Goal: Task Accomplishment & Management: Complete application form

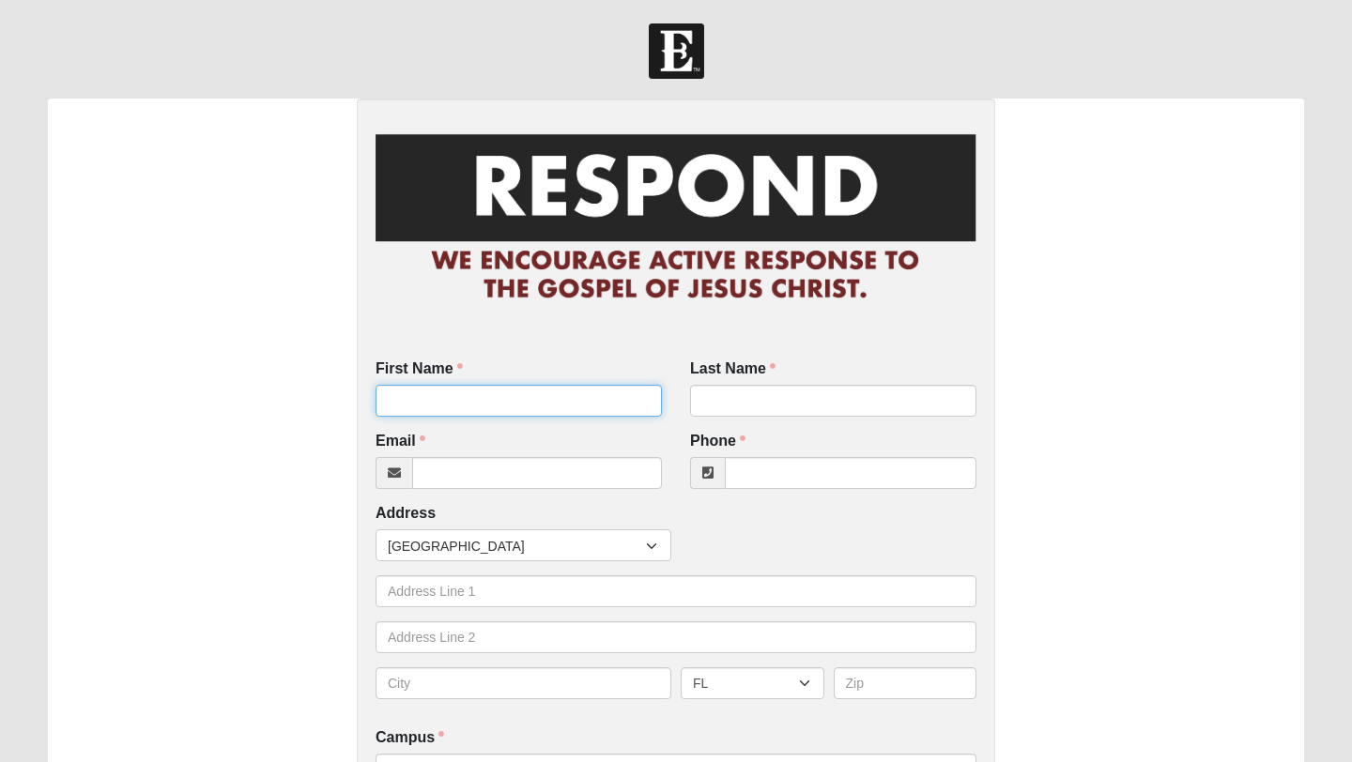
click at [502, 400] on input "First Name" at bounding box center [519, 401] width 286 height 32
type input "[PERSON_NAME]"
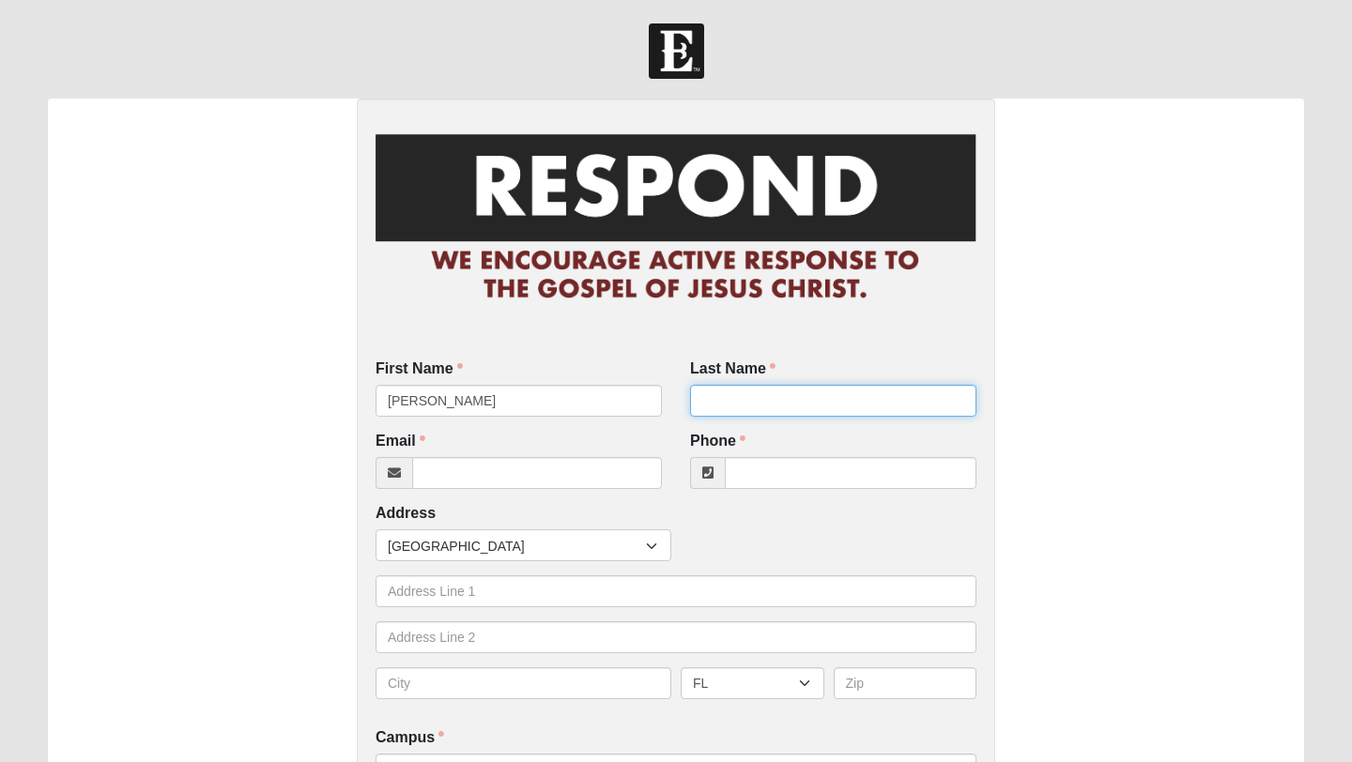
click at [780, 415] on input "Last Name" at bounding box center [833, 401] width 286 height 32
type input "[PERSON_NAME]"
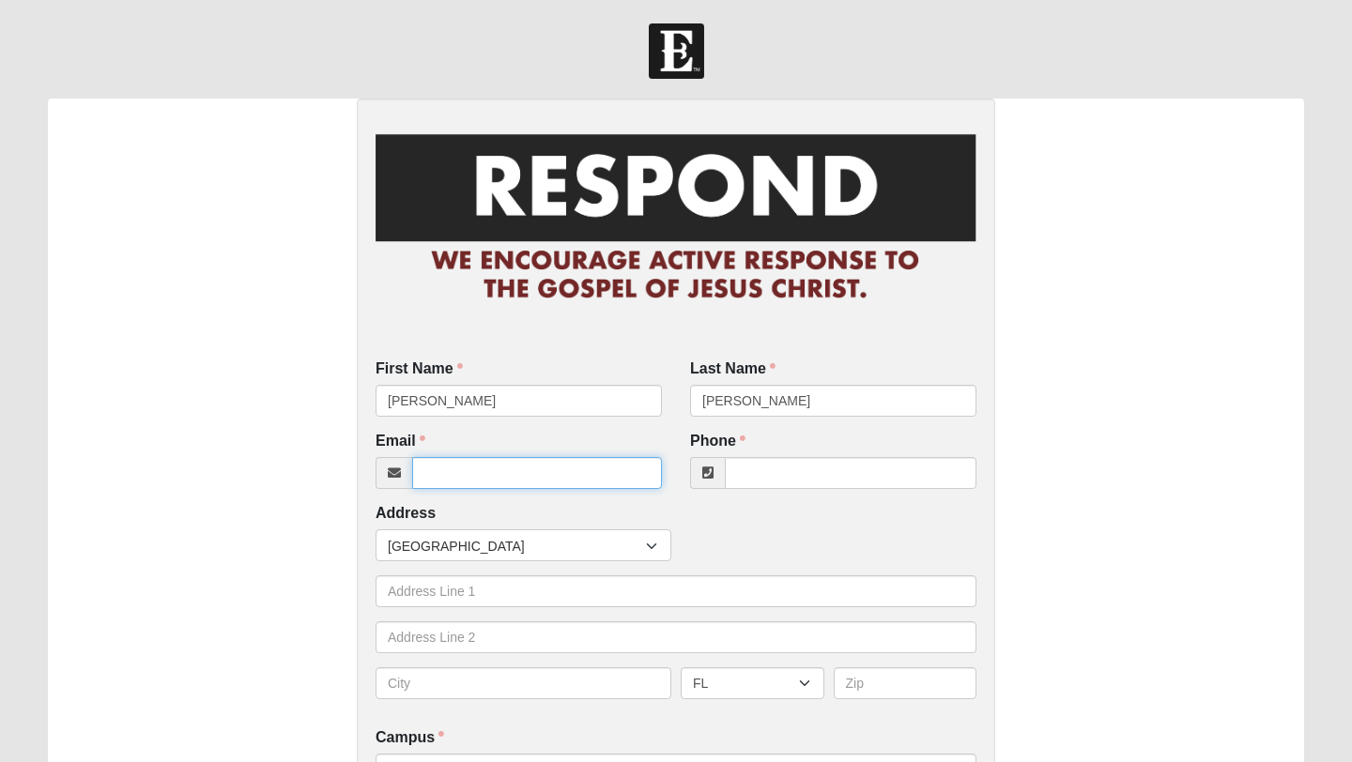
click at [555, 471] on input "Email" at bounding box center [537, 473] width 250 height 32
paste input "[EMAIL_ADDRESS][DOMAIN_NAME]"
type input "[EMAIL_ADDRESS][DOMAIN_NAME]"
click at [844, 474] on input "Phone" at bounding box center [851, 473] width 252 height 32
click at [815, 456] on div "Phone Phone is required." at bounding box center [833, 460] width 286 height 58
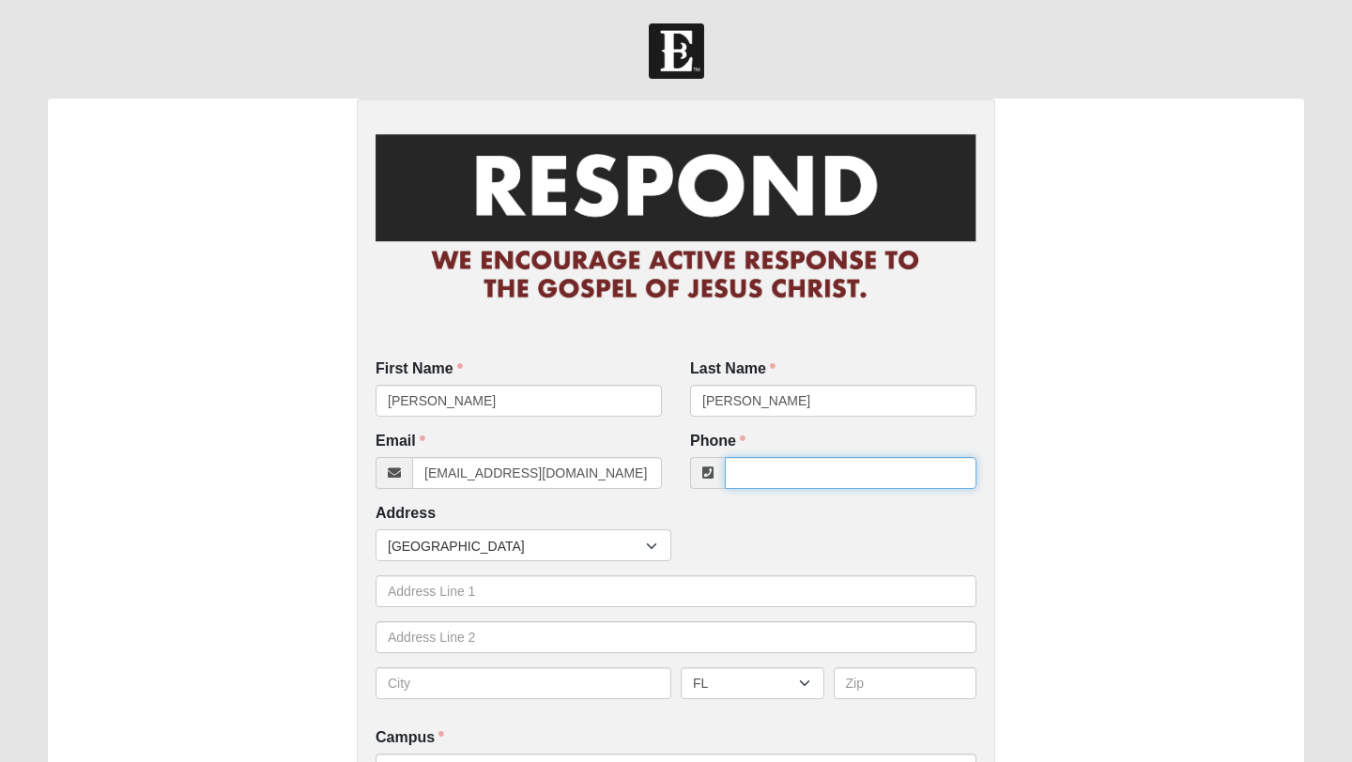
click at [805, 465] on input "Phone" at bounding box center [851, 473] width 252 height 32
paste input "[PHONE_NUMBER]"
type input "[PHONE_NUMBER]"
click at [754, 531] on div "Countries [GEOGRAPHIC_DATA] ------------------------ [GEOGRAPHIC_DATA] [GEOGRAP…" at bounding box center [676, 546] width 610 height 32
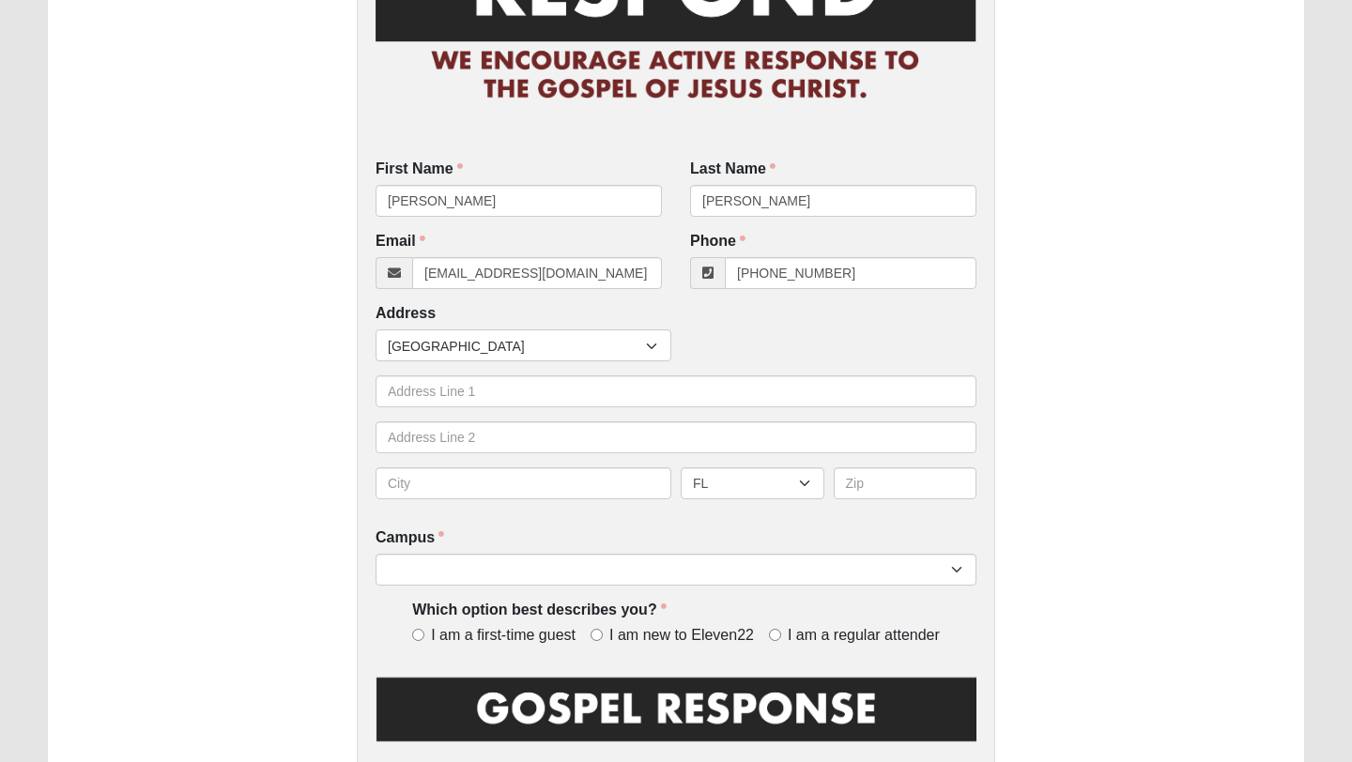
scroll to position [204, 0]
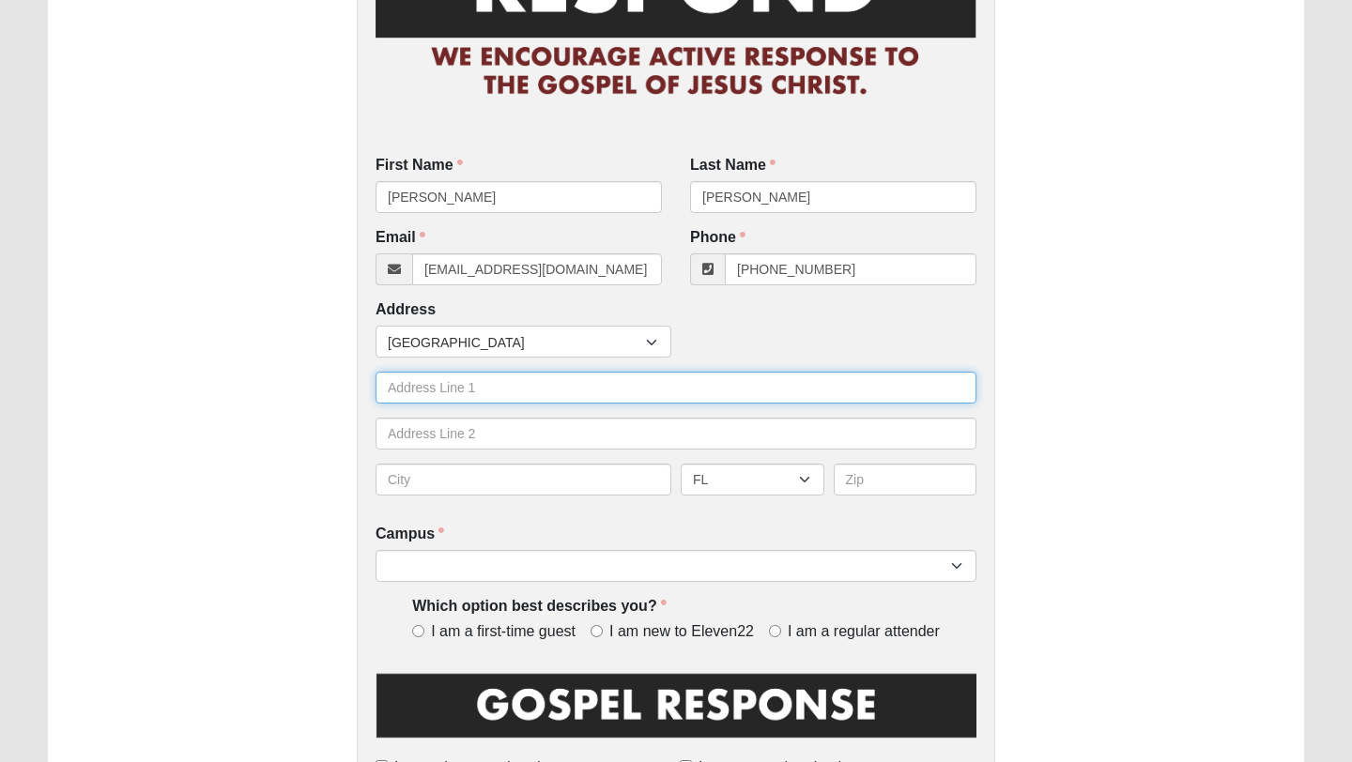
click at [472, 383] on input "text" at bounding box center [676, 388] width 601 height 32
paste input "[STREET_ADDRESS]"
type input "[STREET_ADDRESS]"
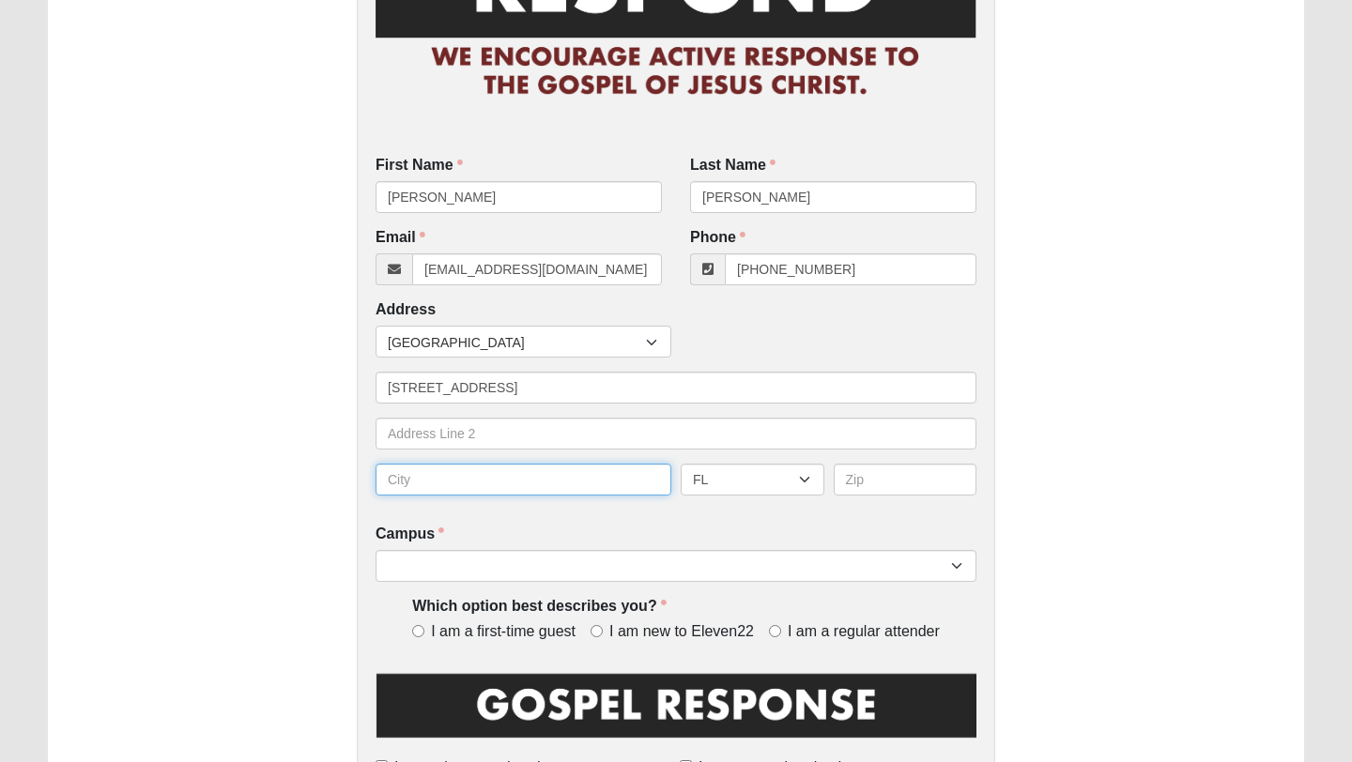
click at [502, 478] on input "text" at bounding box center [524, 480] width 296 height 32
type input "[GEOGRAPHIC_DATA]"
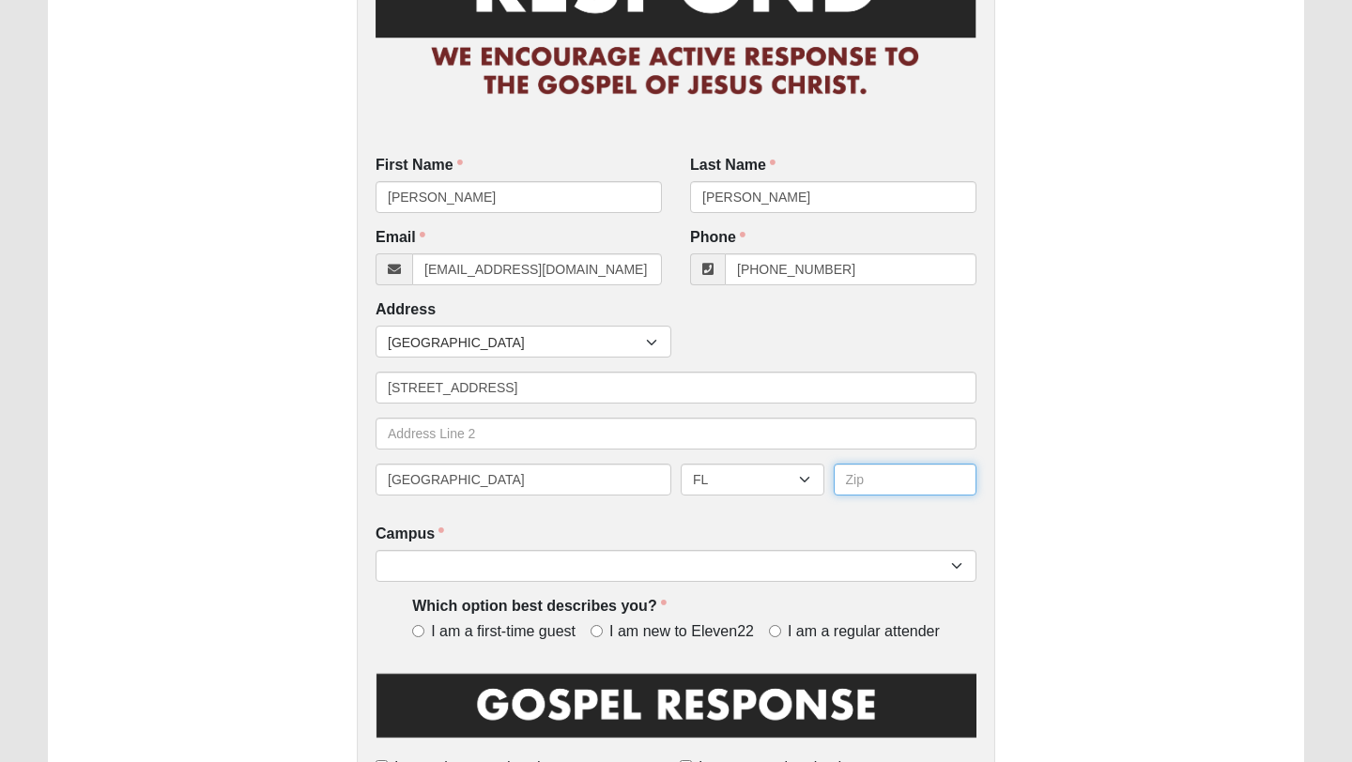
type input "32068"
click at [557, 512] on div "First Name [PERSON_NAME] First Name is required. Last Name [PERSON_NAME] Last N…" at bounding box center [676, 745] width 638 height 1700
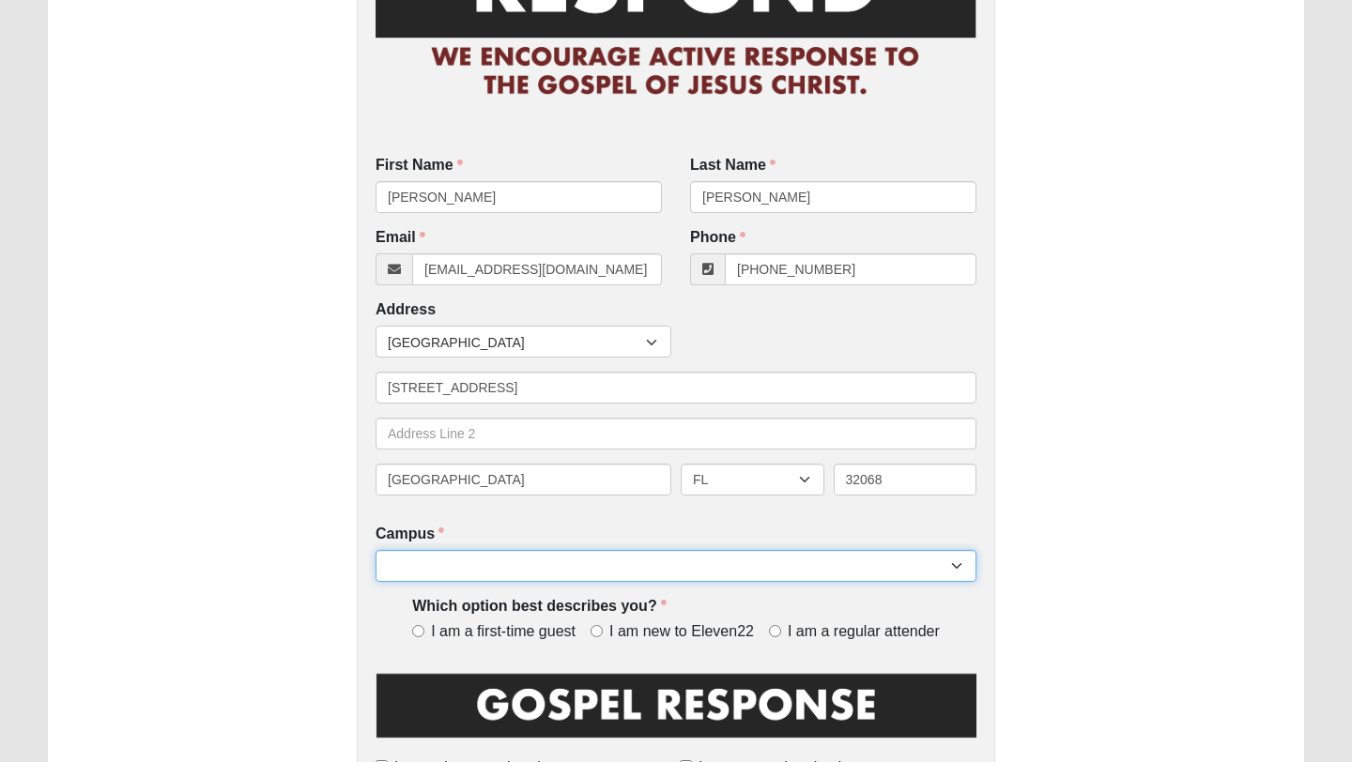
click at [509, 561] on select "[GEOGRAPHIC_DATA] [GEOGRAPHIC_DATA] (Coming Soon) Eleven22 Online [PERSON_NAME]…" at bounding box center [676, 566] width 601 height 32
select select "21"
click at [376, 550] on select "[GEOGRAPHIC_DATA] [GEOGRAPHIC_DATA] (Coming Soon) Eleven22 Online [PERSON_NAME]…" at bounding box center [676, 566] width 601 height 32
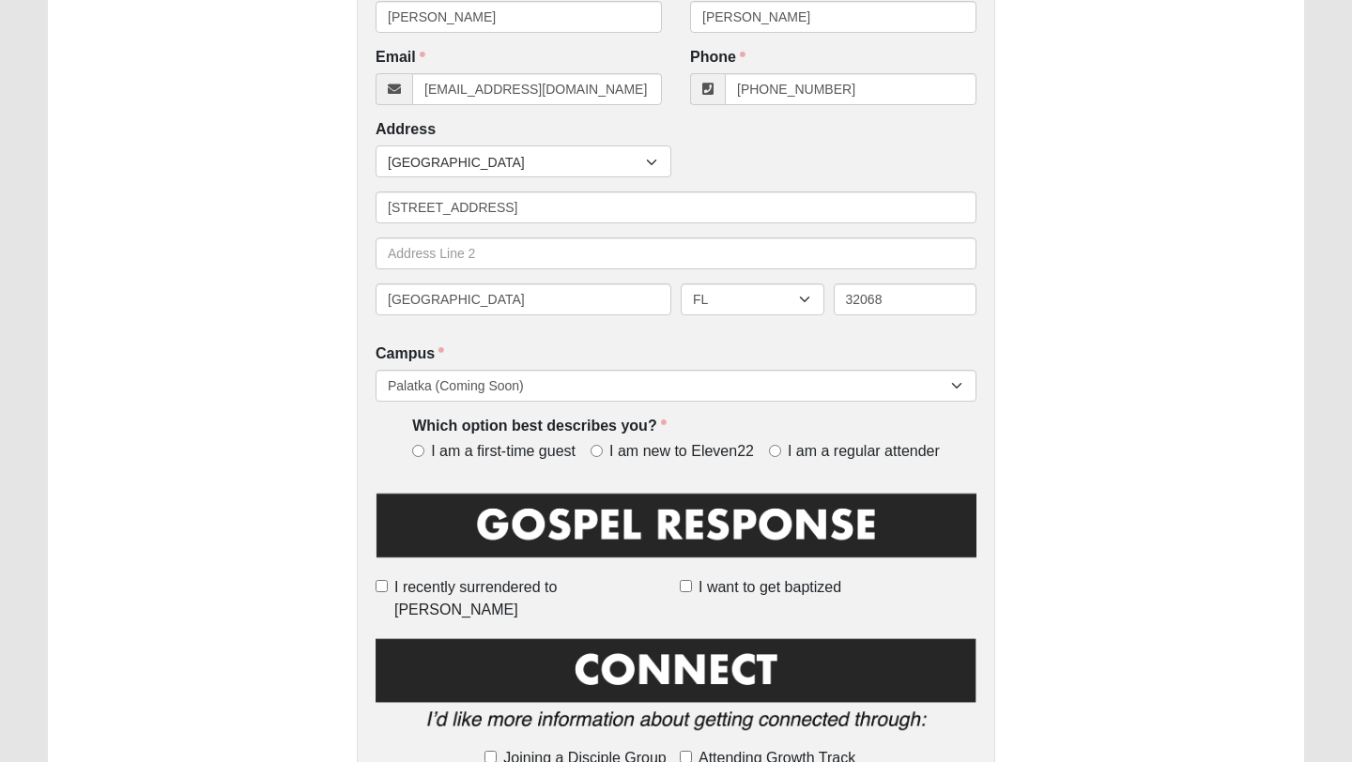
scroll to position [494, 0]
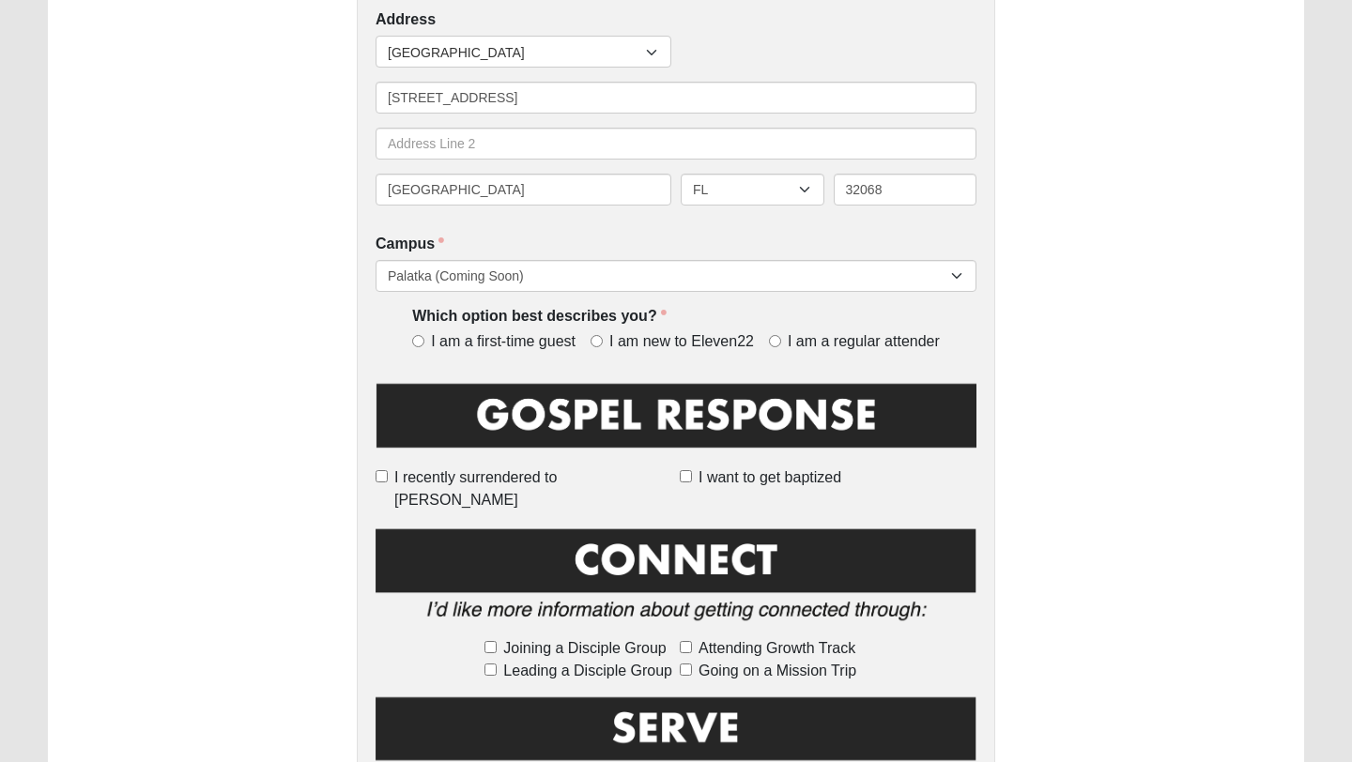
click at [863, 349] on span "I am a regular attender" at bounding box center [864, 342] width 152 height 22
click at [781, 347] on input "I am a regular attender" at bounding box center [775, 341] width 12 height 12
radio input "true"
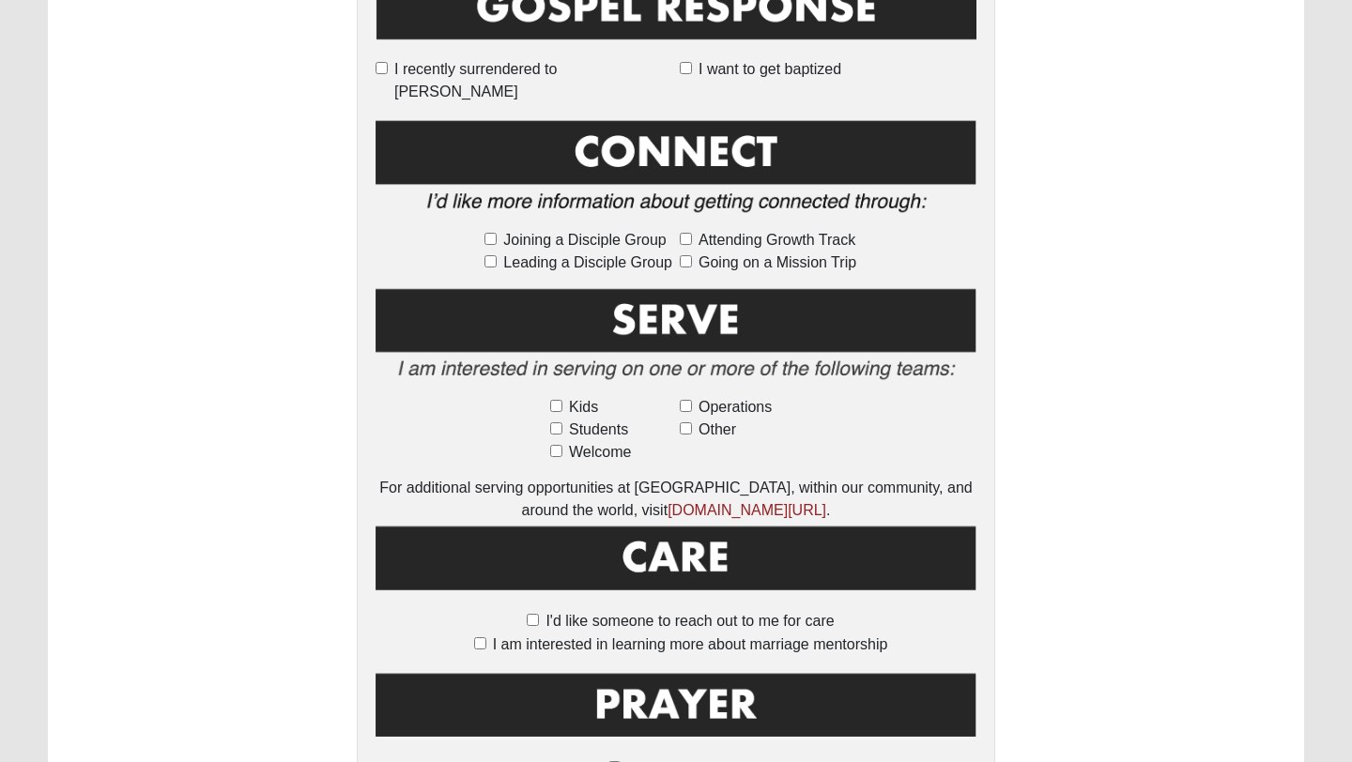
scroll to position [903, 0]
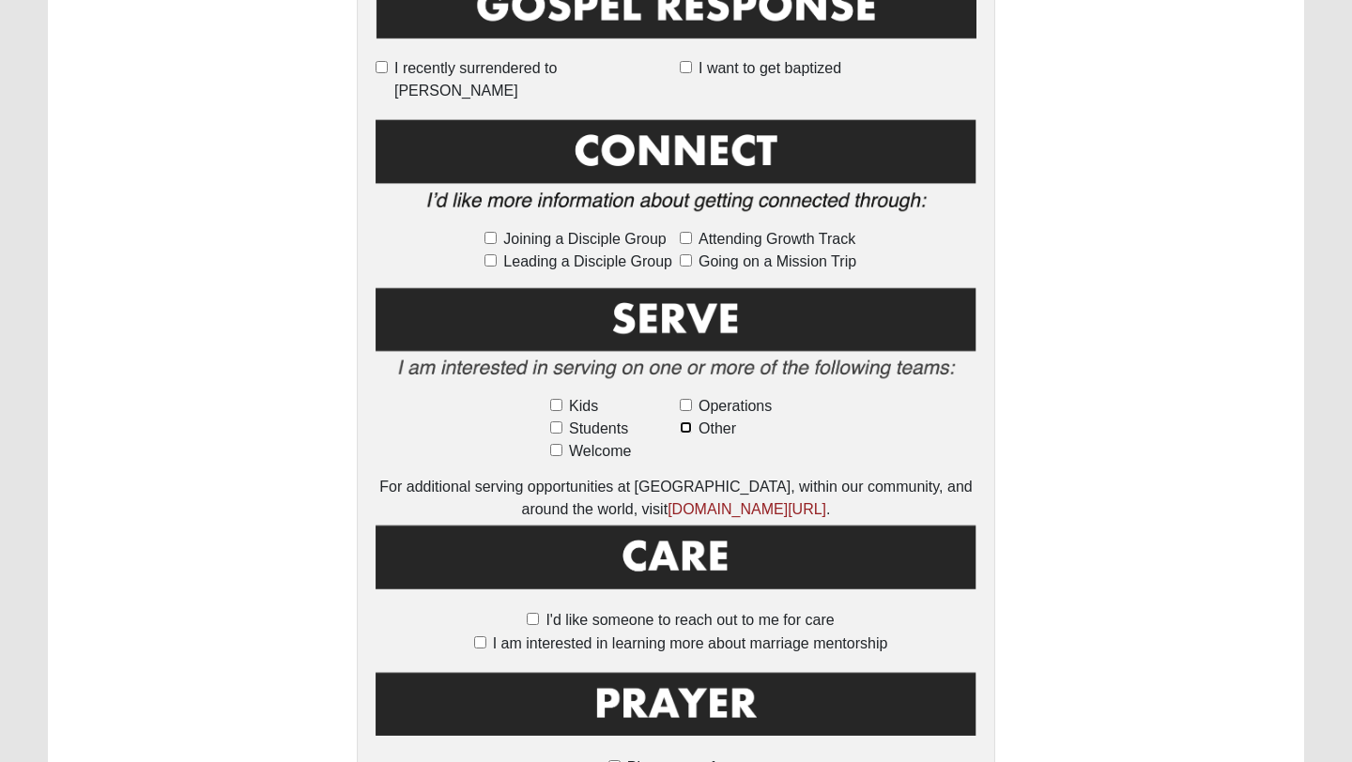
click at [691, 422] on input "Other" at bounding box center [686, 428] width 12 height 12
checkbox input "true"
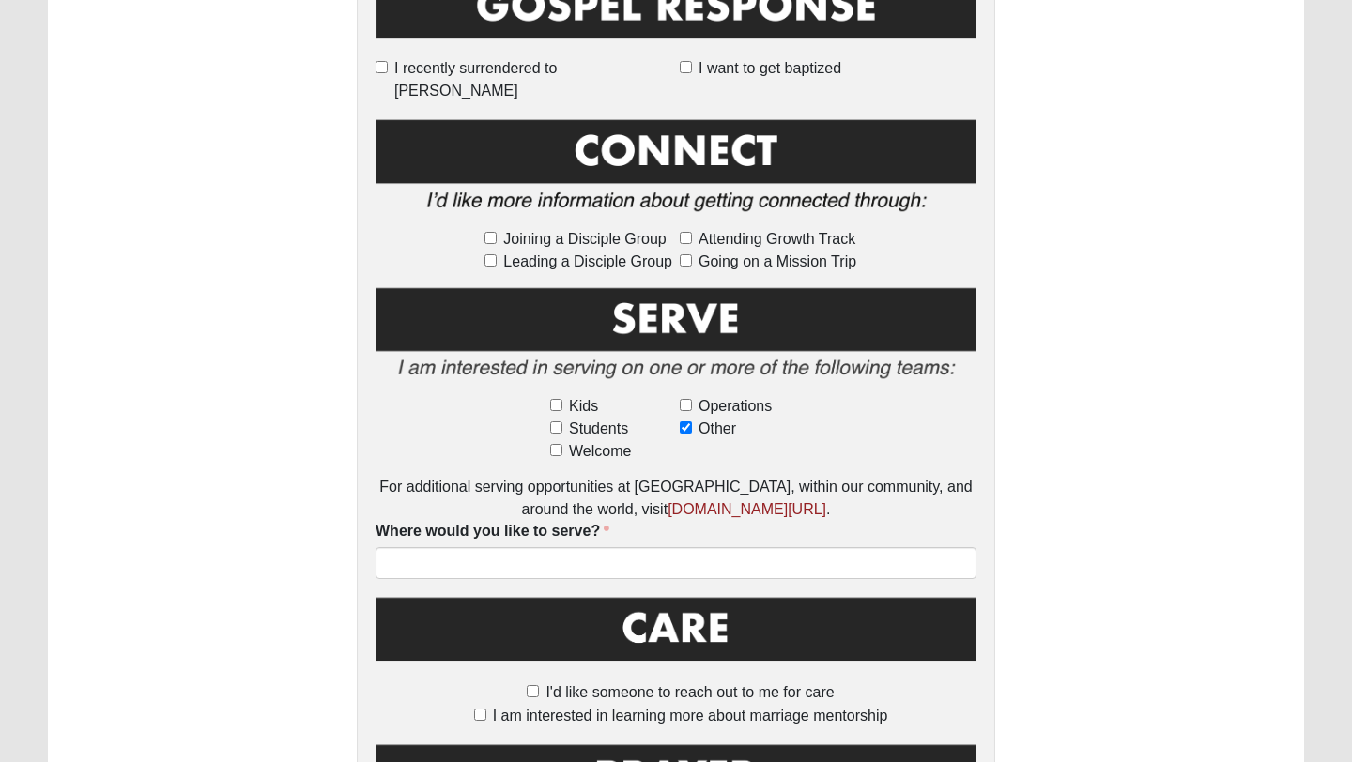
click at [577, 562] on div "First Name [PERSON_NAME] First Name is required. Last Name [PERSON_NAME] Last N…" at bounding box center [676, 81] width 638 height 1772
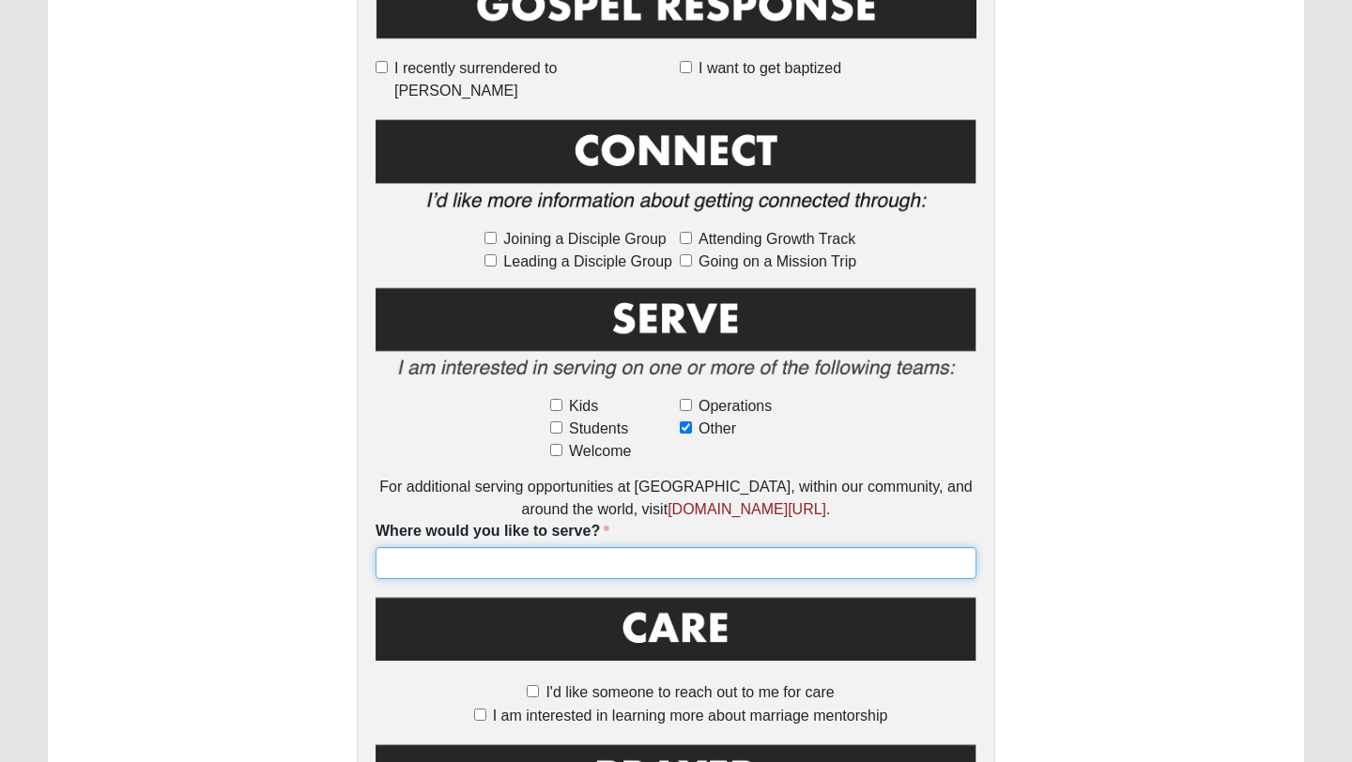
click at [574, 547] on input "Where would you like to serve?" at bounding box center [676, 563] width 601 height 32
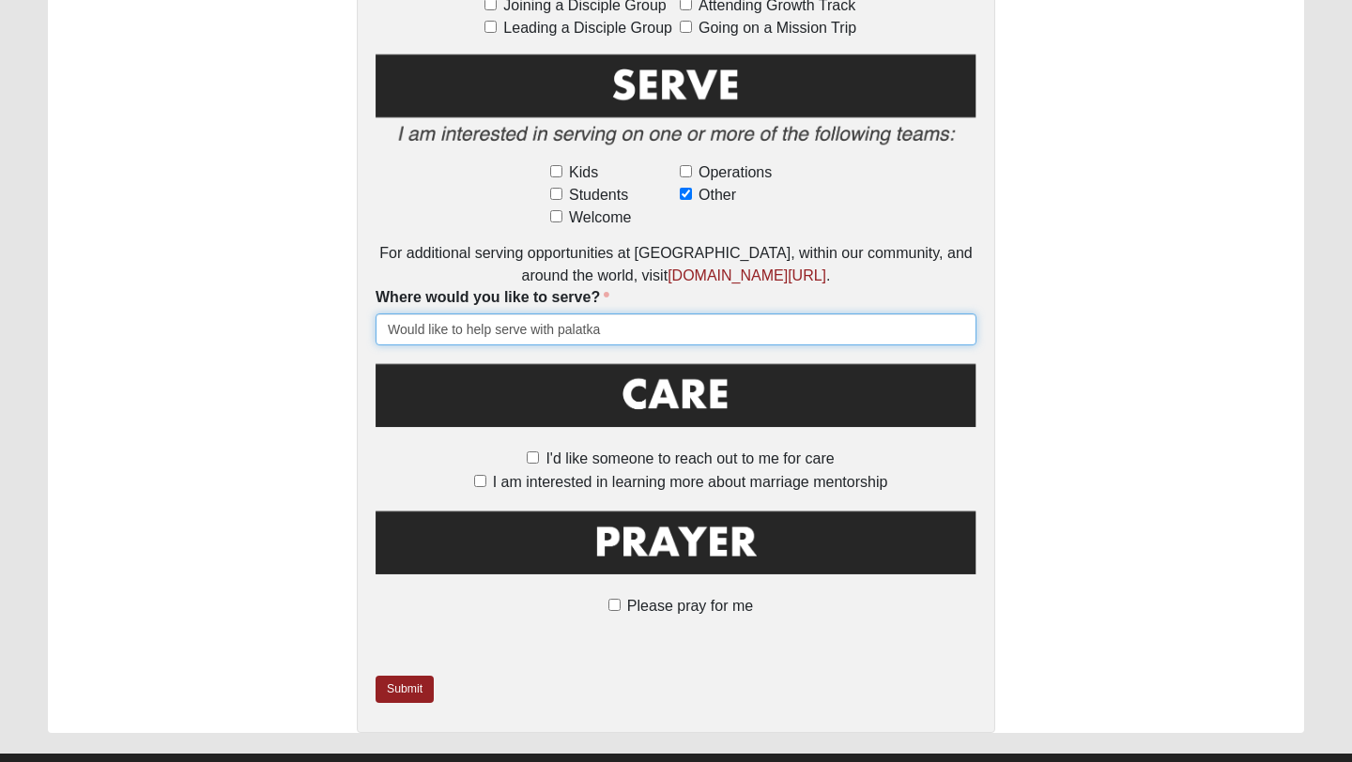
scroll to position [1156, 0]
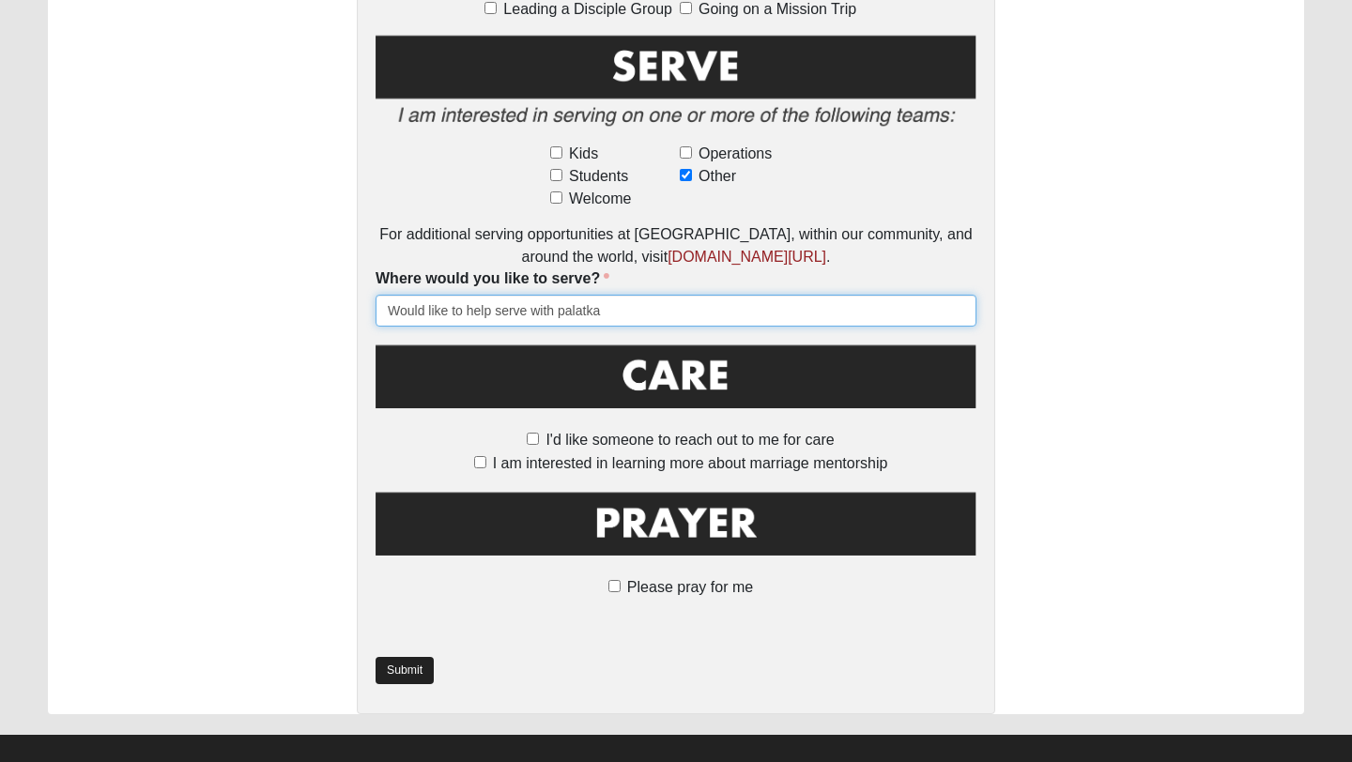
type input "Would like to help serve with palatka"
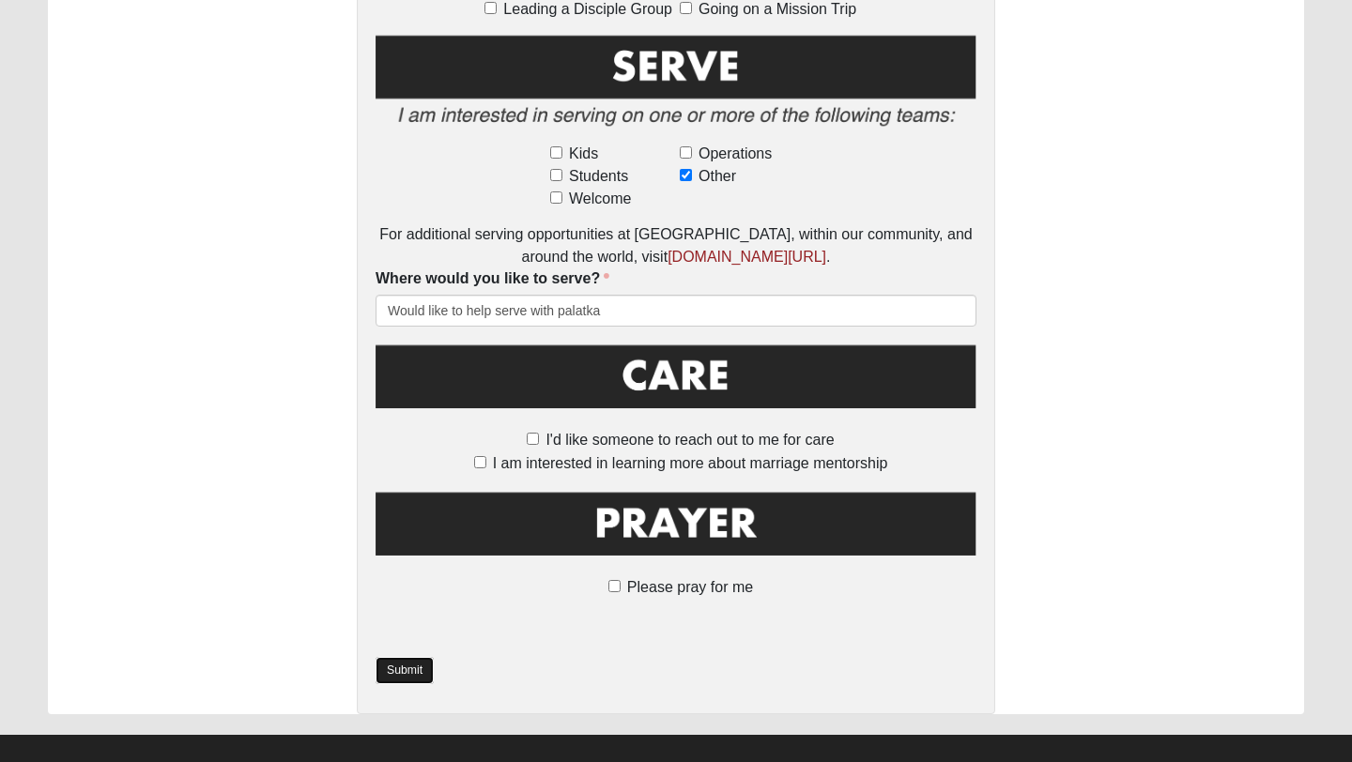
click at [389, 657] on link "Submit" at bounding box center [405, 670] width 58 height 27
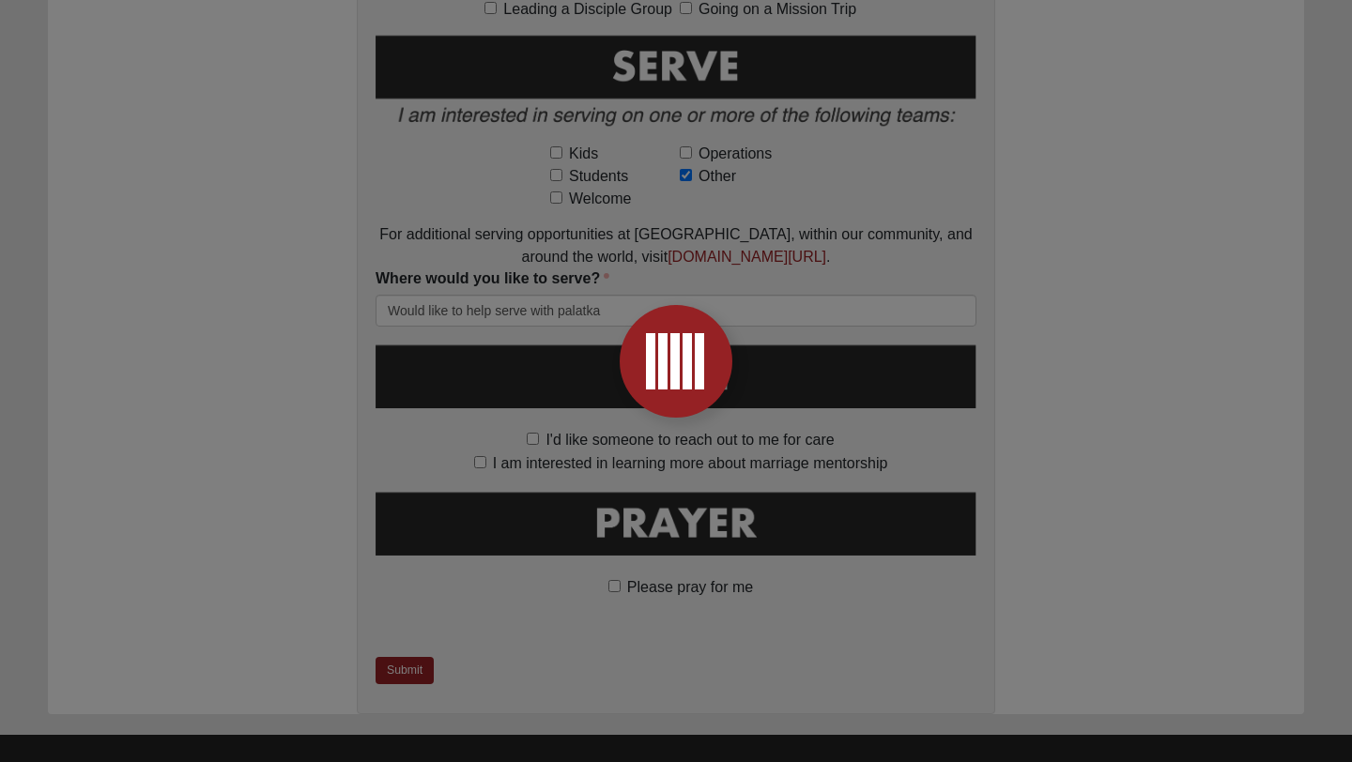
scroll to position [0, 0]
